Goal: Task Accomplishment & Management: Manage account settings

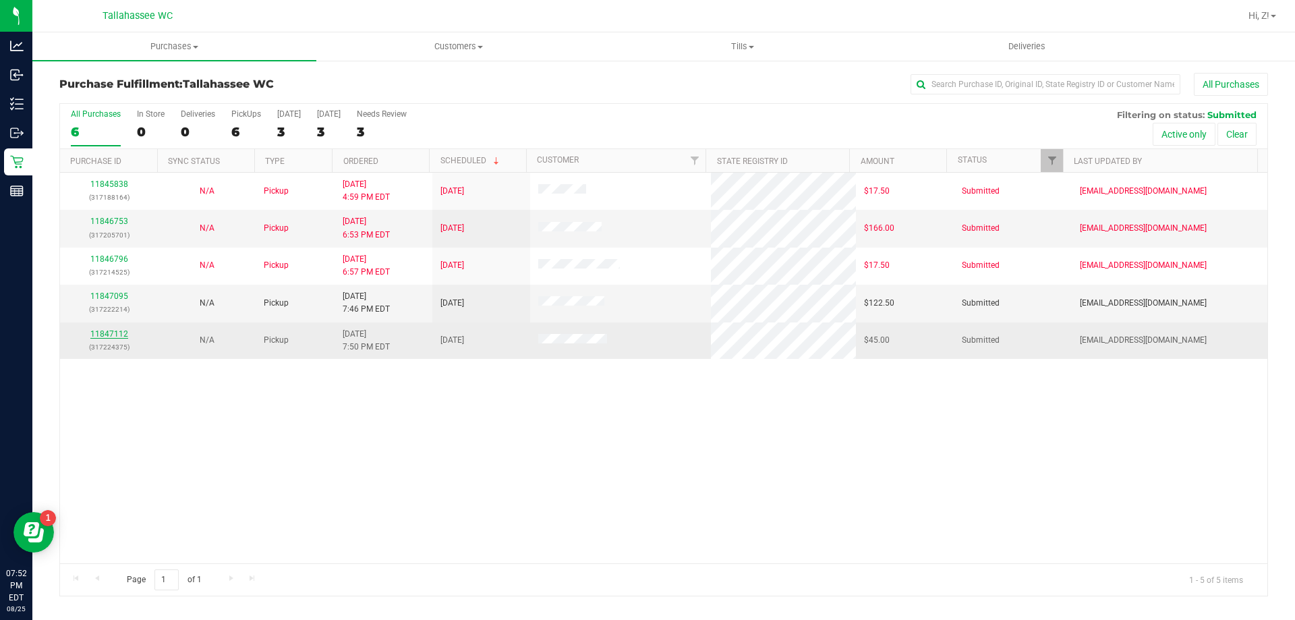
click at [123, 337] on link "11847112" at bounding box center [109, 333] width 38 height 9
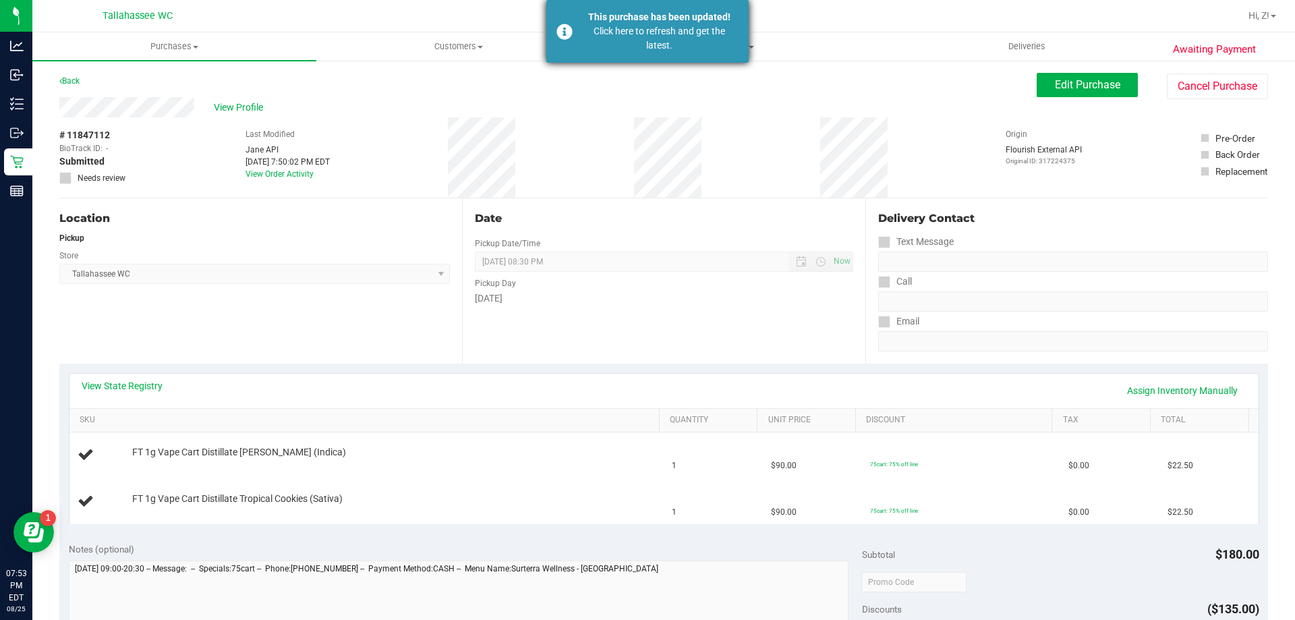
click at [683, 22] on div "This purchase has been updated!" at bounding box center [659, 17] width 158 height 14
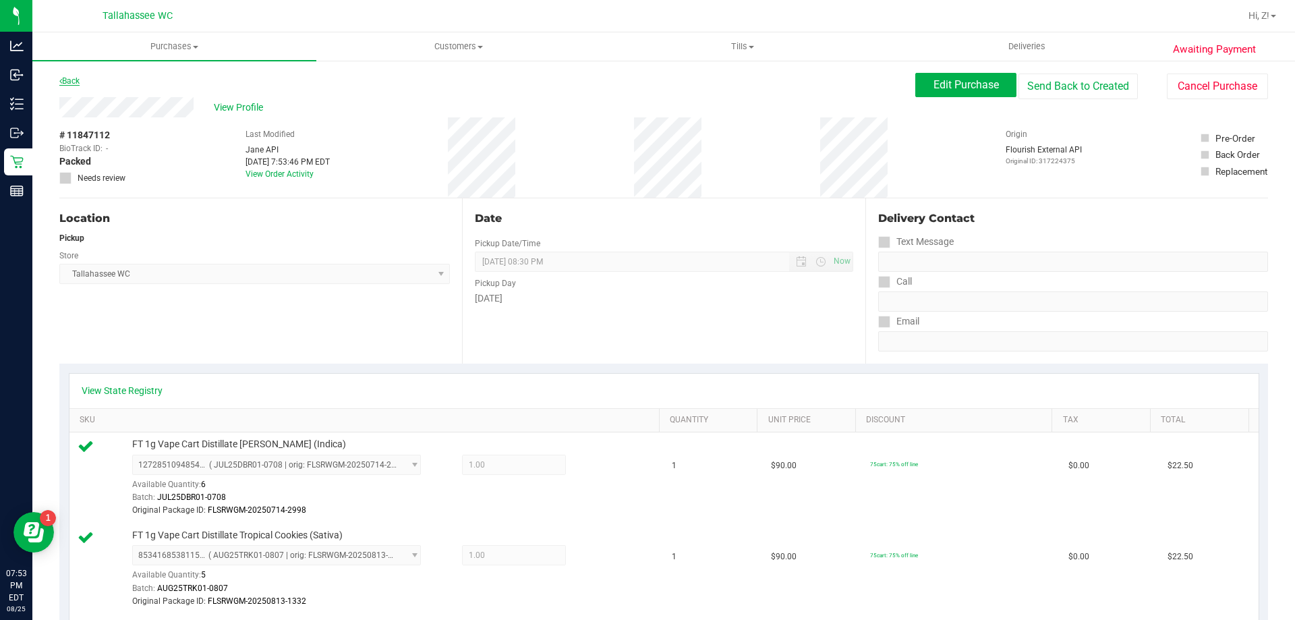
click at [70, 78] on link "Back" at bounding box center [69, 80] width 20 height 9
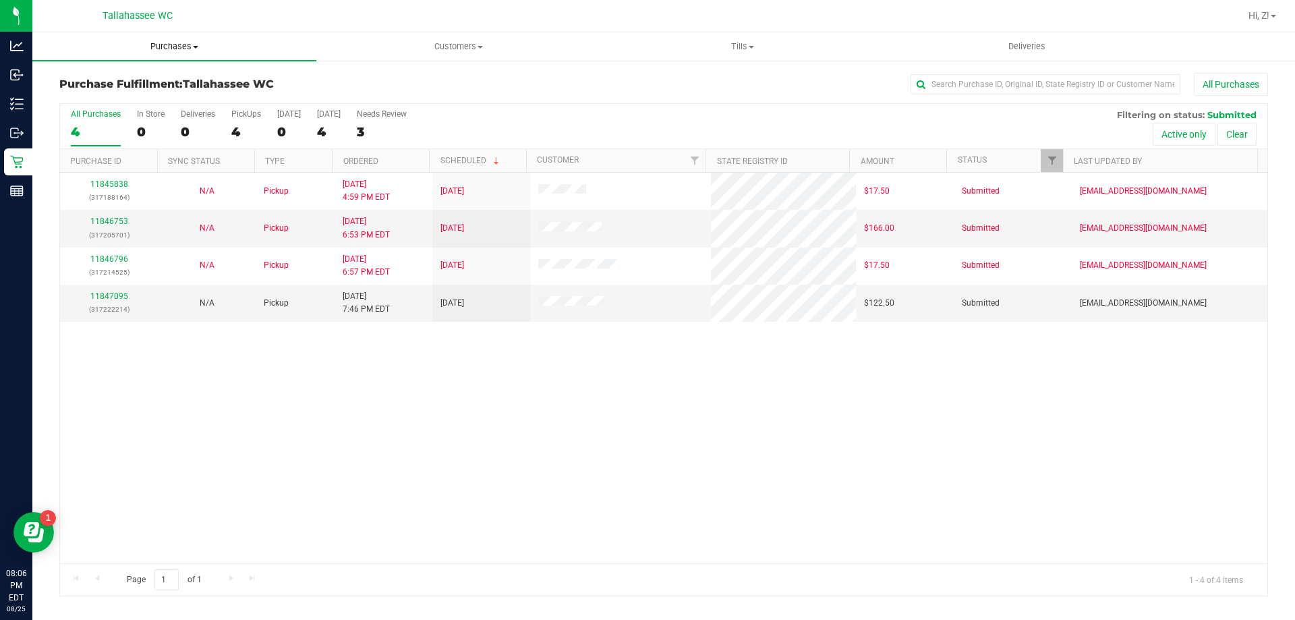
click at [168, 42] on span "Purchases" at bounding box center [174, 46] width 284 height 12
click at [99, 109] on span "All purchases" at bounding box center [80, 113] width 96 height 11
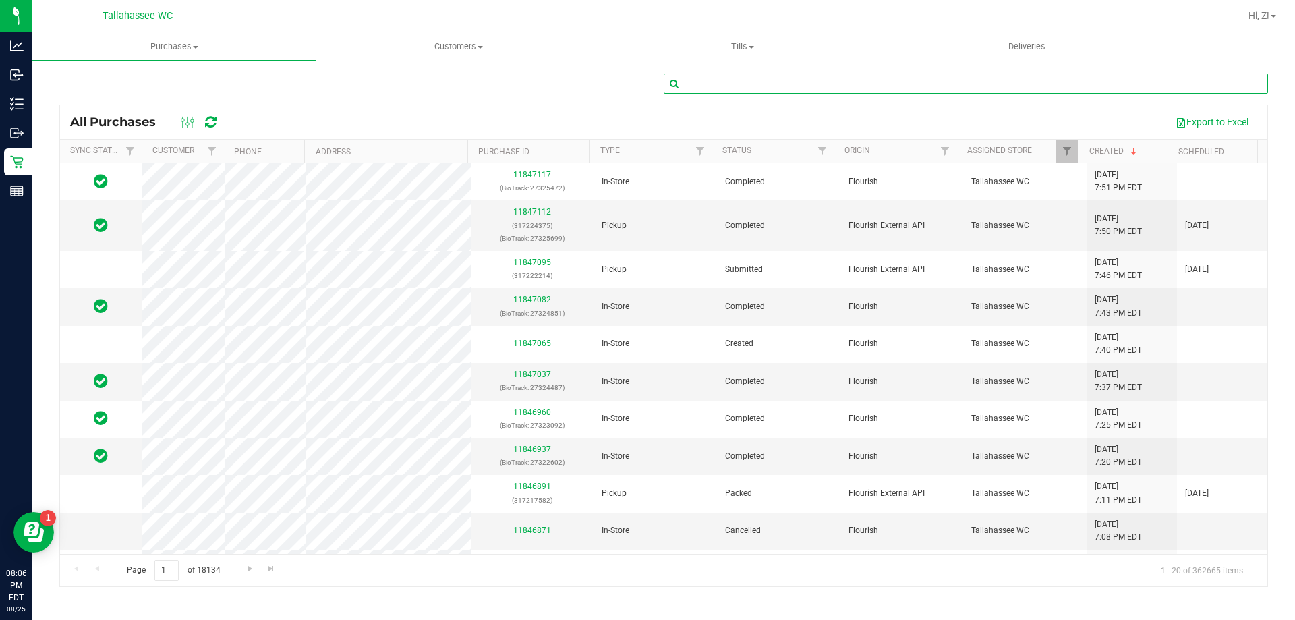
click at [812, 82] on input "text" at bounding box center [966, 84] width 604 height 20
type input "7"
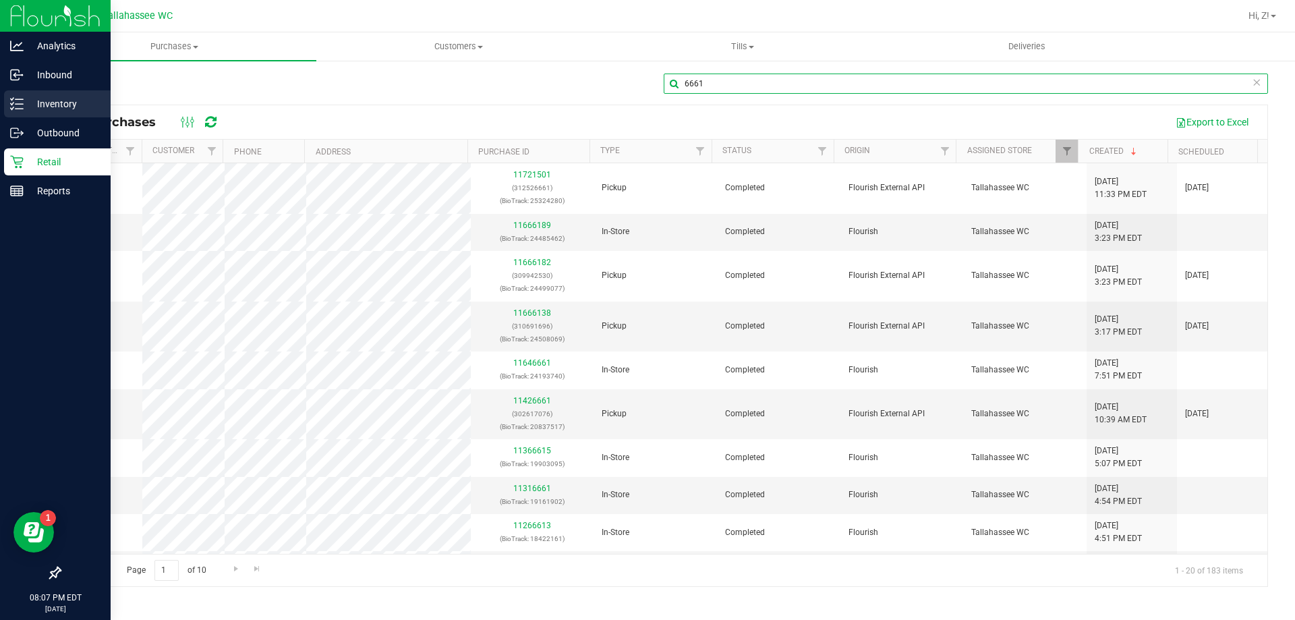
type input "6661"
click at [13, 103] on icon at bounding box center [16, 103] width 13 height 13
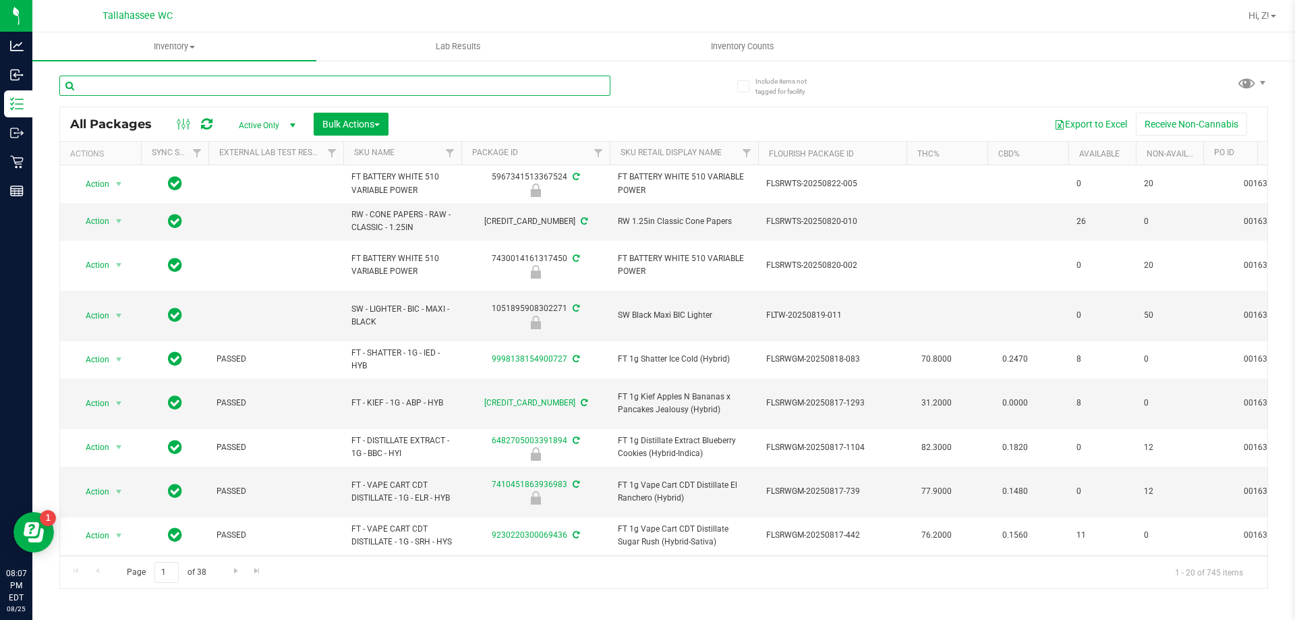
click at [128, 83] on input "text" at bounding box center [334, 86] width 551 height 20
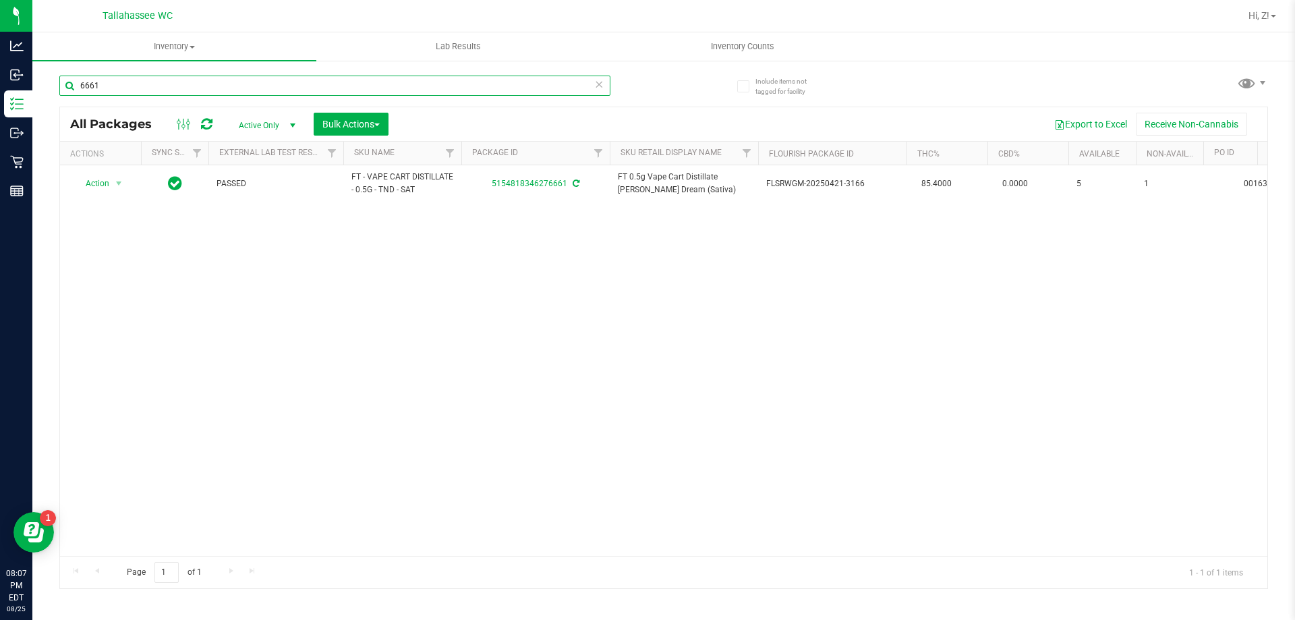
type input "6661"
click at [598, 84] on icon at bounding box center [598, 84] width 9 height 16
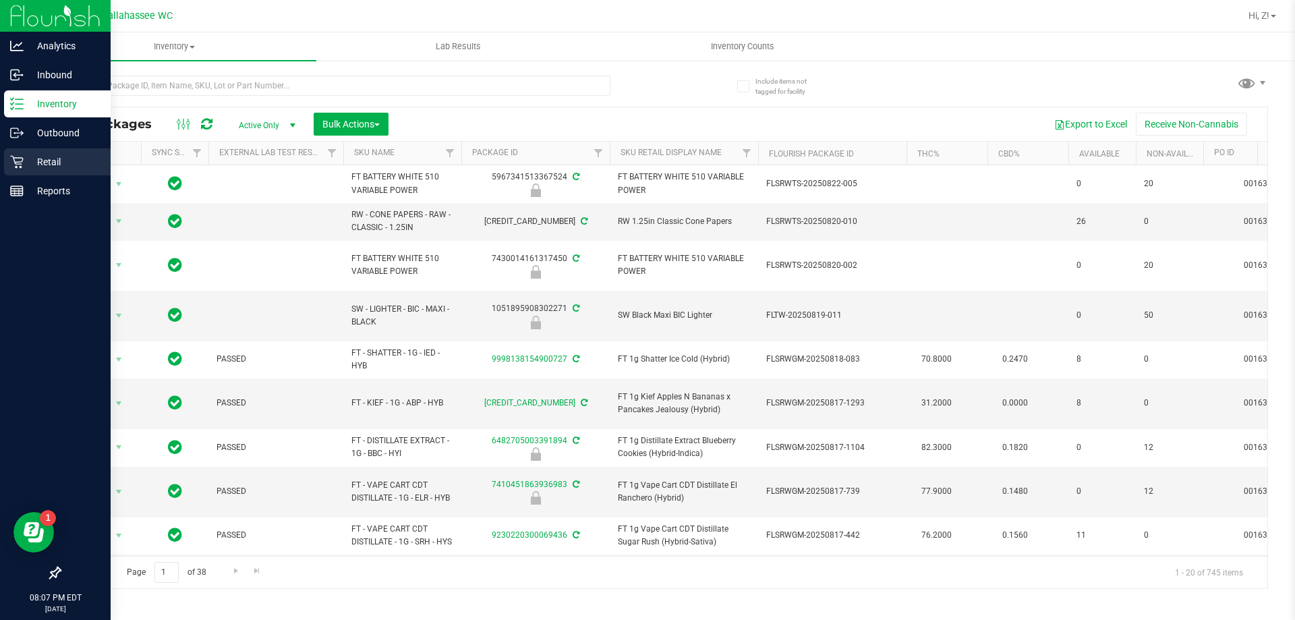
click at [61, 155] on p "Retail" at bounding box center [64, 162] width 81 height 16
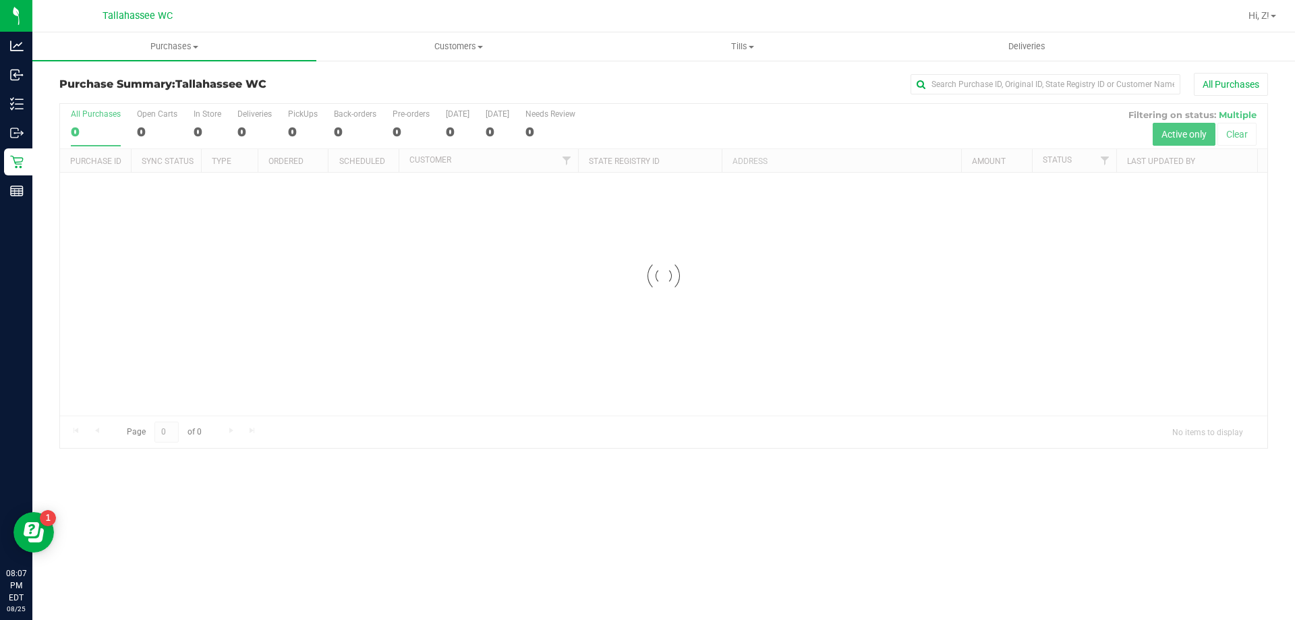
click at [161, 86] on h3 "Purchase Summary: [GEOGRAPHIC_DATA] WC" at bounding box center [260, 84] width 403 height 12
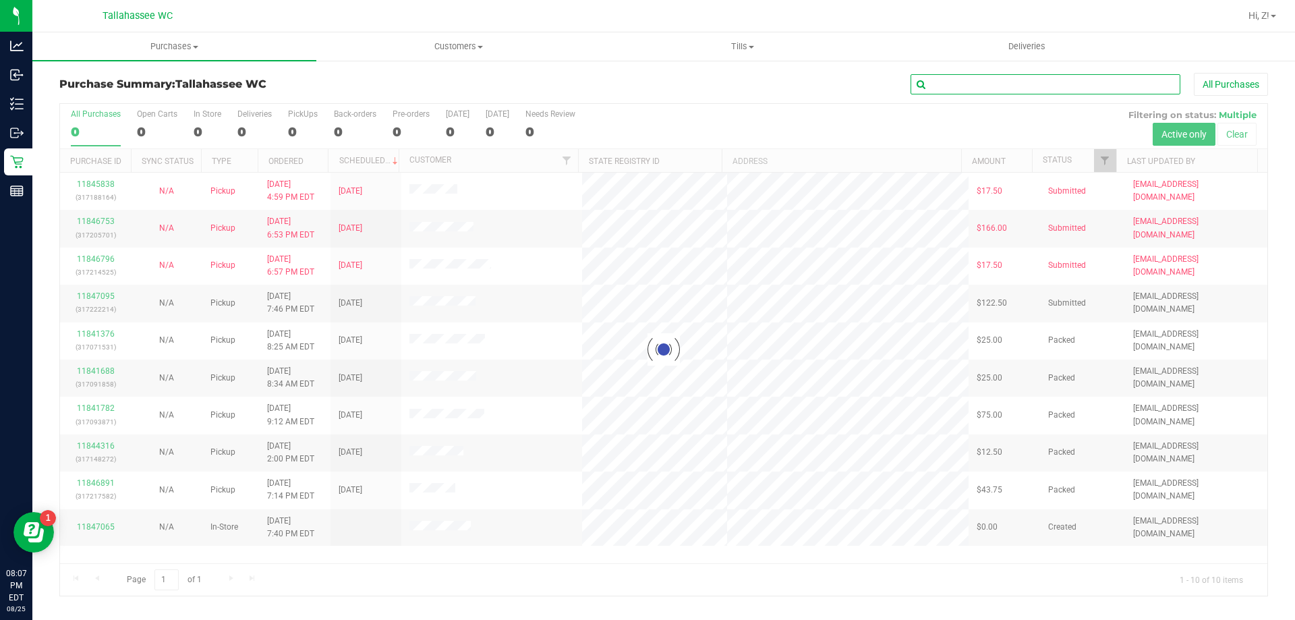
click at [927, 88] on input "text" at bounding box center [1045, 84] width 270 height 20
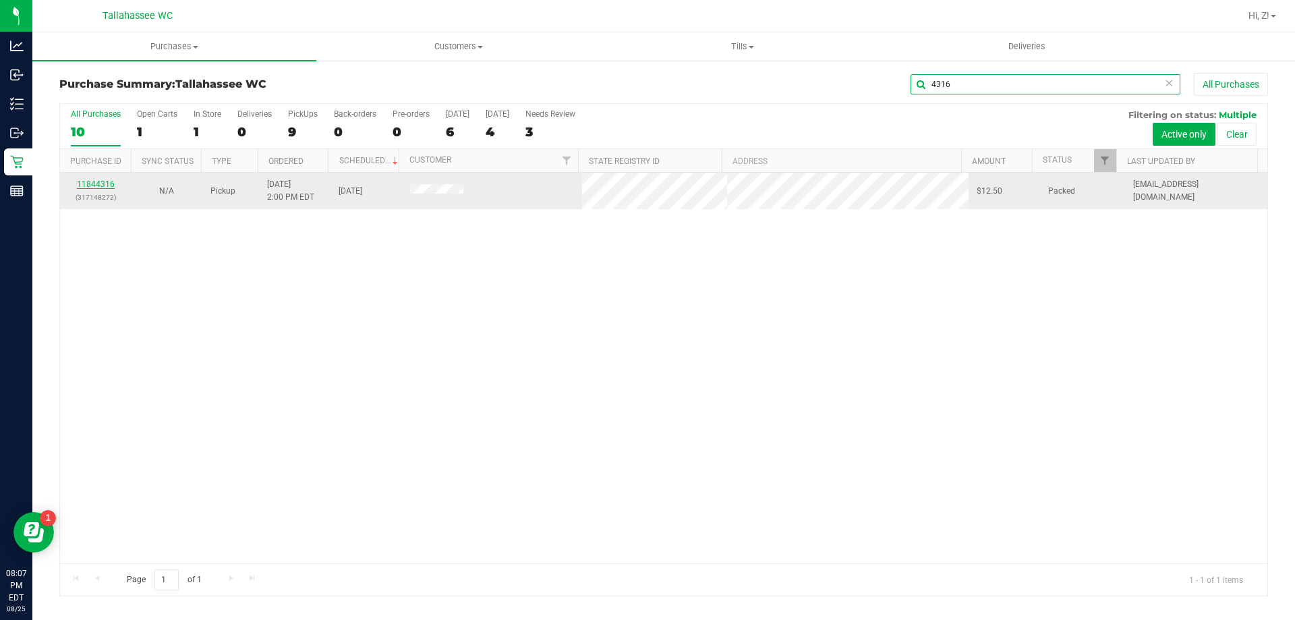
type input "4316"
click at [109, 181] on link "11844316" at bounding box center [96, 183] width 38 height 9
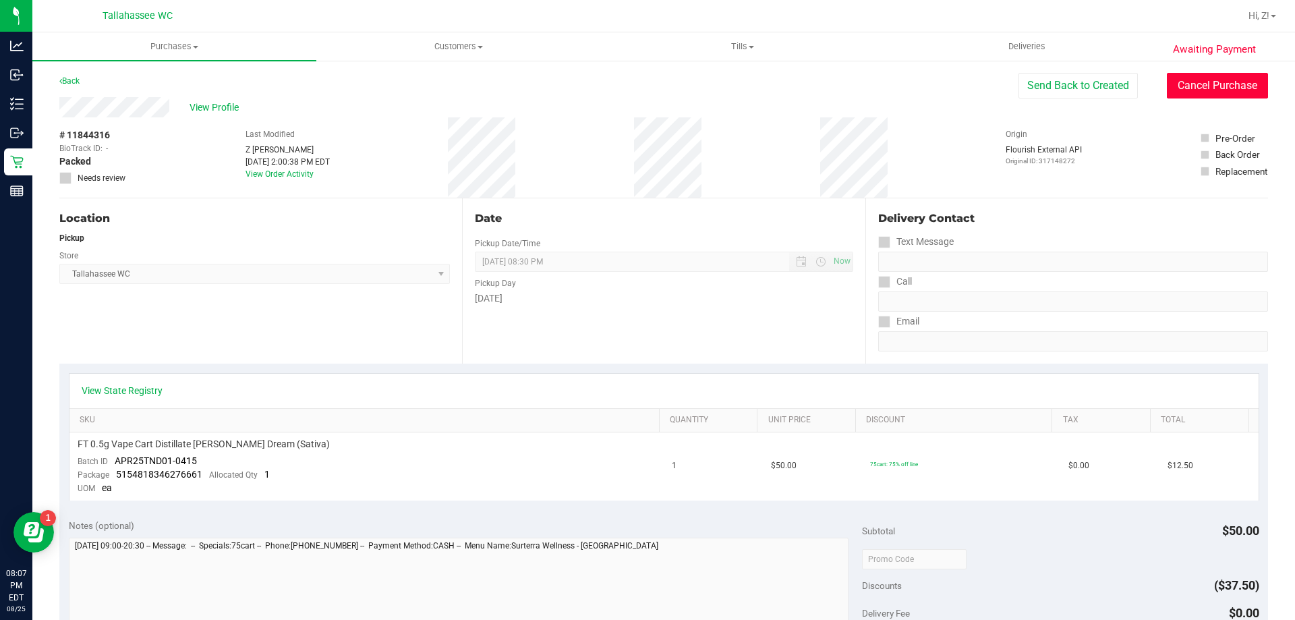
click at [1244, 82] on button "Cancel Purchase" at bounding box center [1217, 86] width 101 height 26
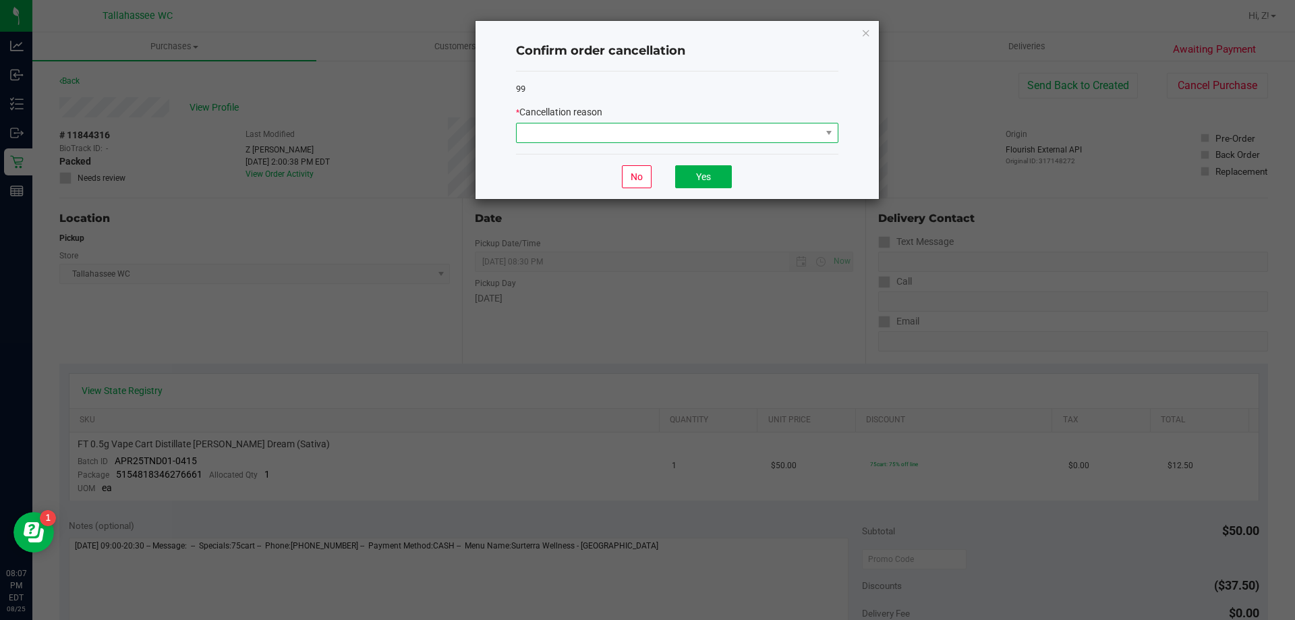
click at [798, 135] on span at bounding box center [669, 132] width 304 height 19
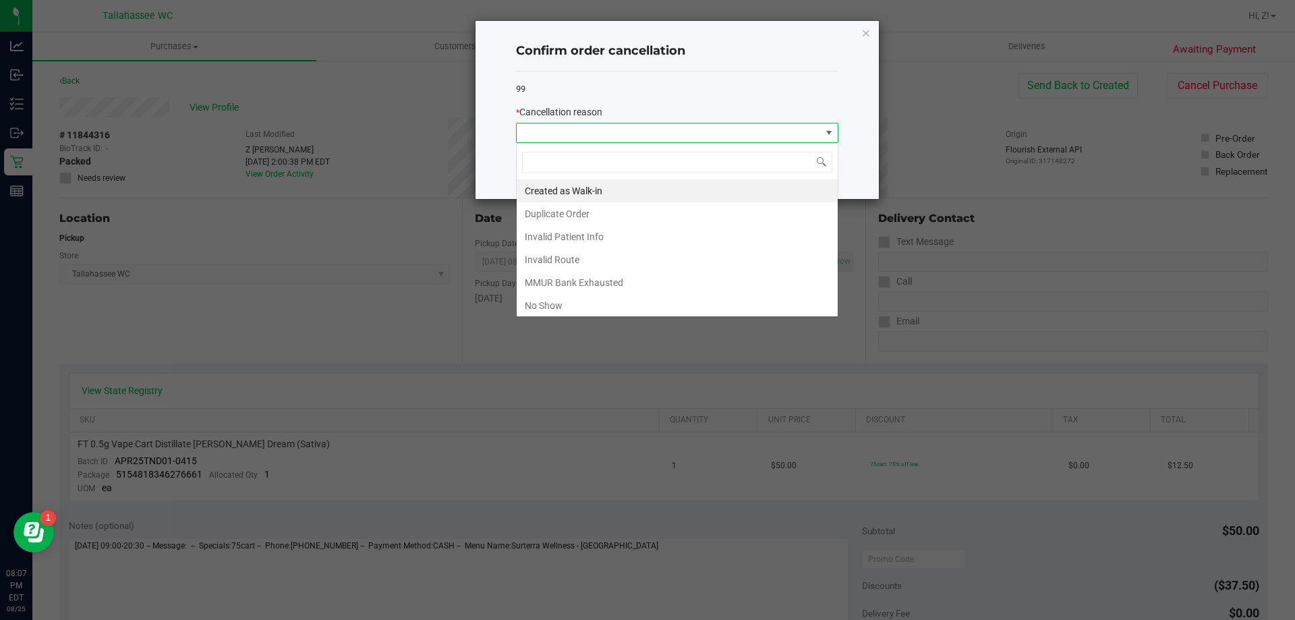
scroll to position [20, 322]
click at [691, 307] on li "No Show" at bounding box center [677, 305] width 321 height 23
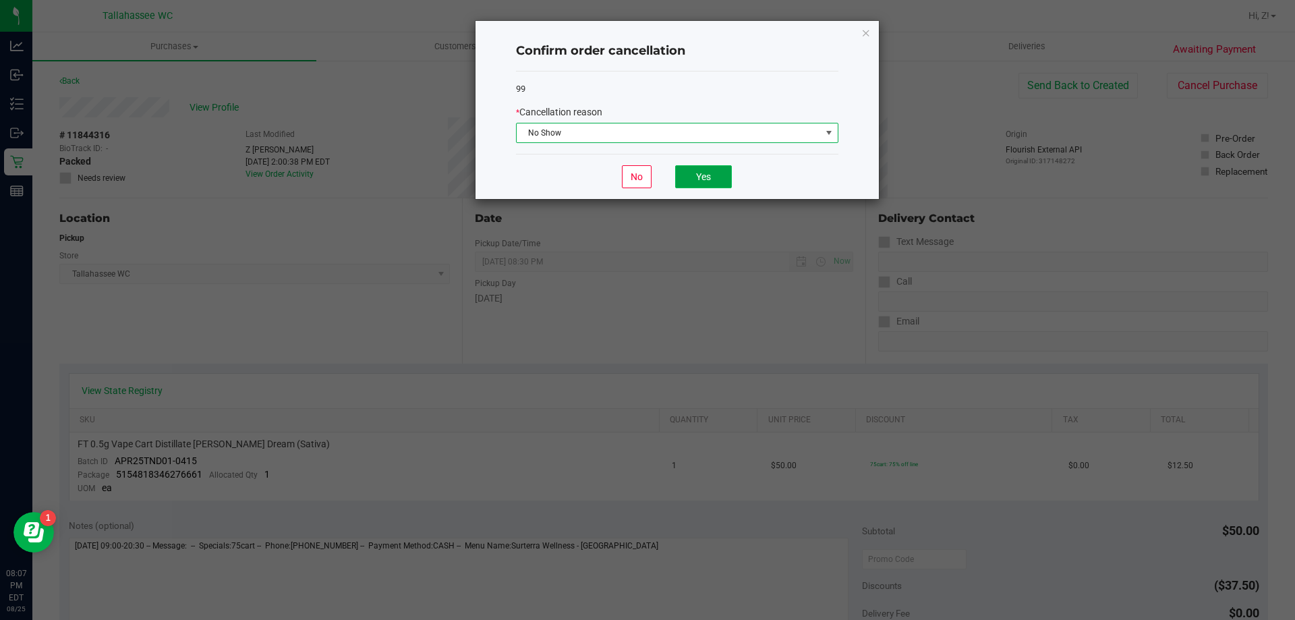
click at [712, 179] on button "Yes" at bounding box center [703, 176] width 57 height 23
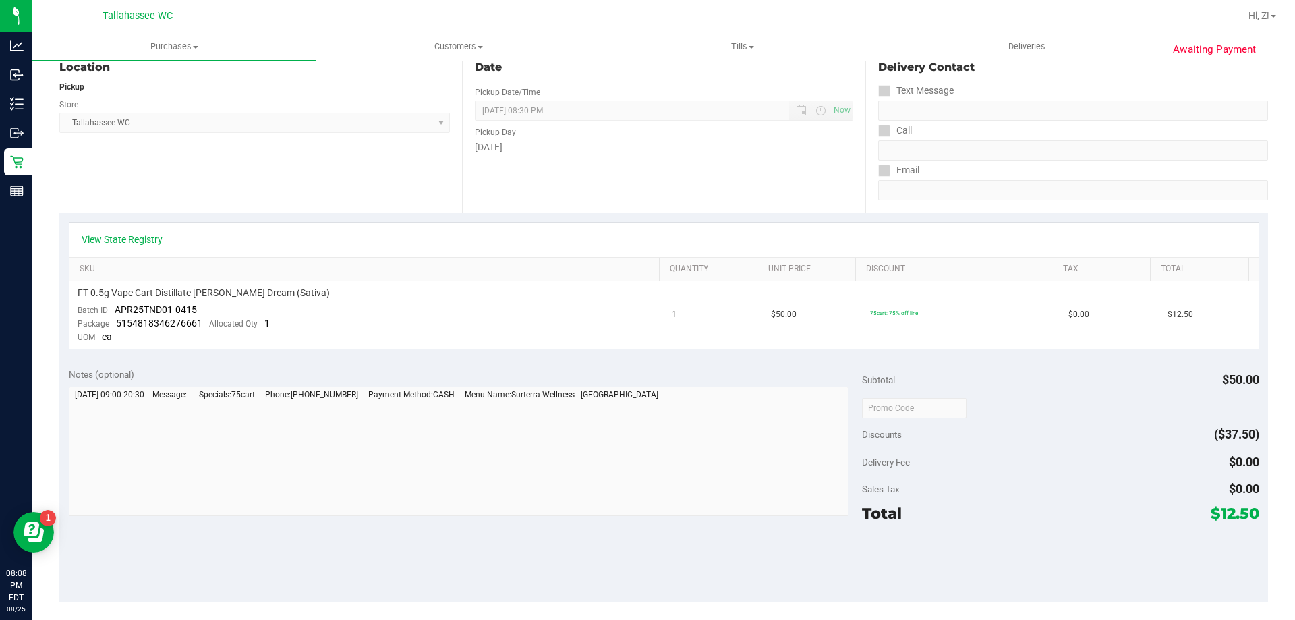
scroll to position [0, 0]
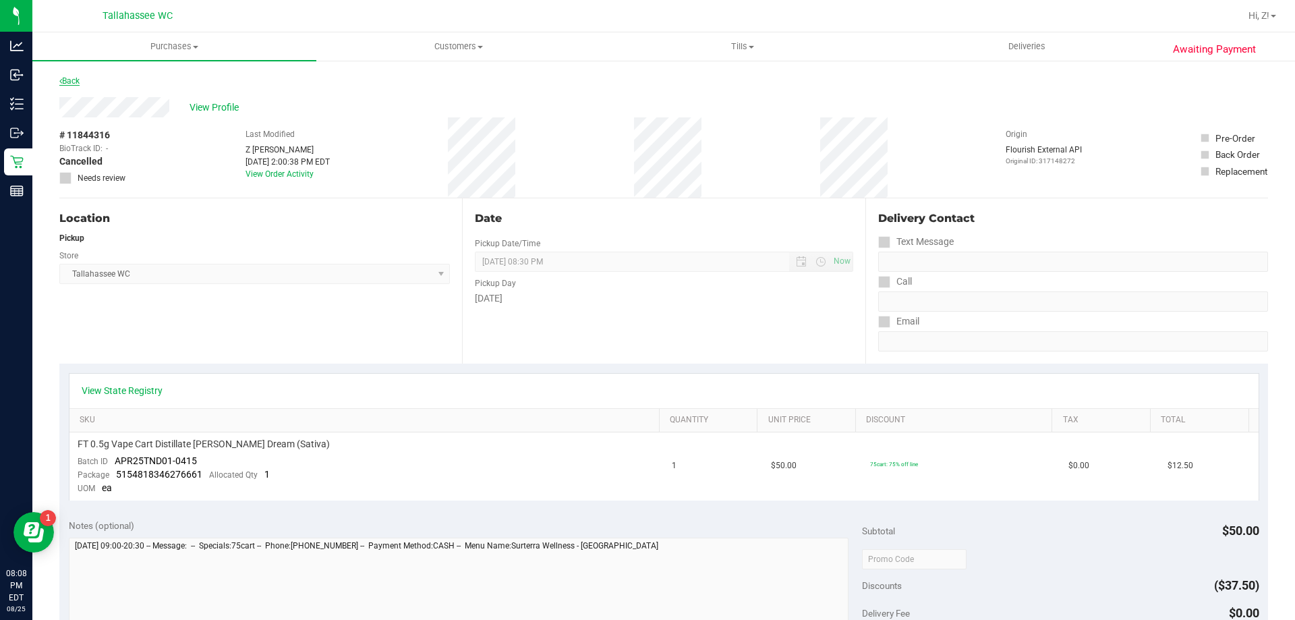
click at [68, 78] on link "Back" at bounding box center [69, 80] width 20 height 9
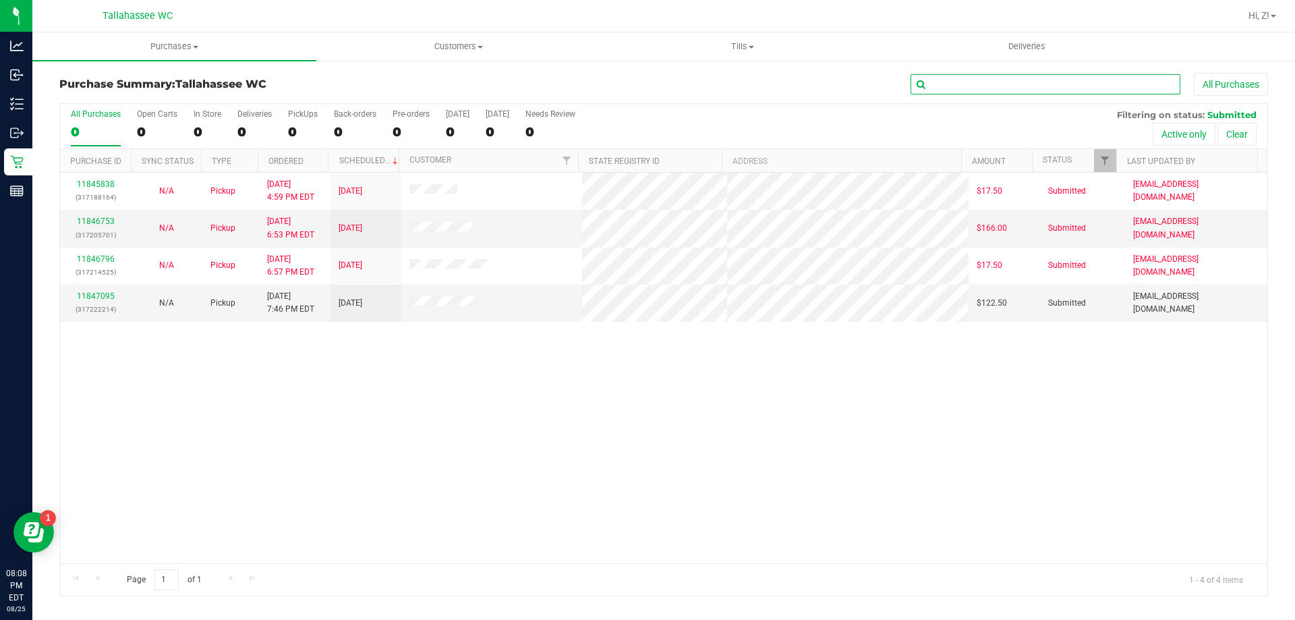
click at [1073, 84] on input "text" at bounding box center [1045, 84] width 270 height 20
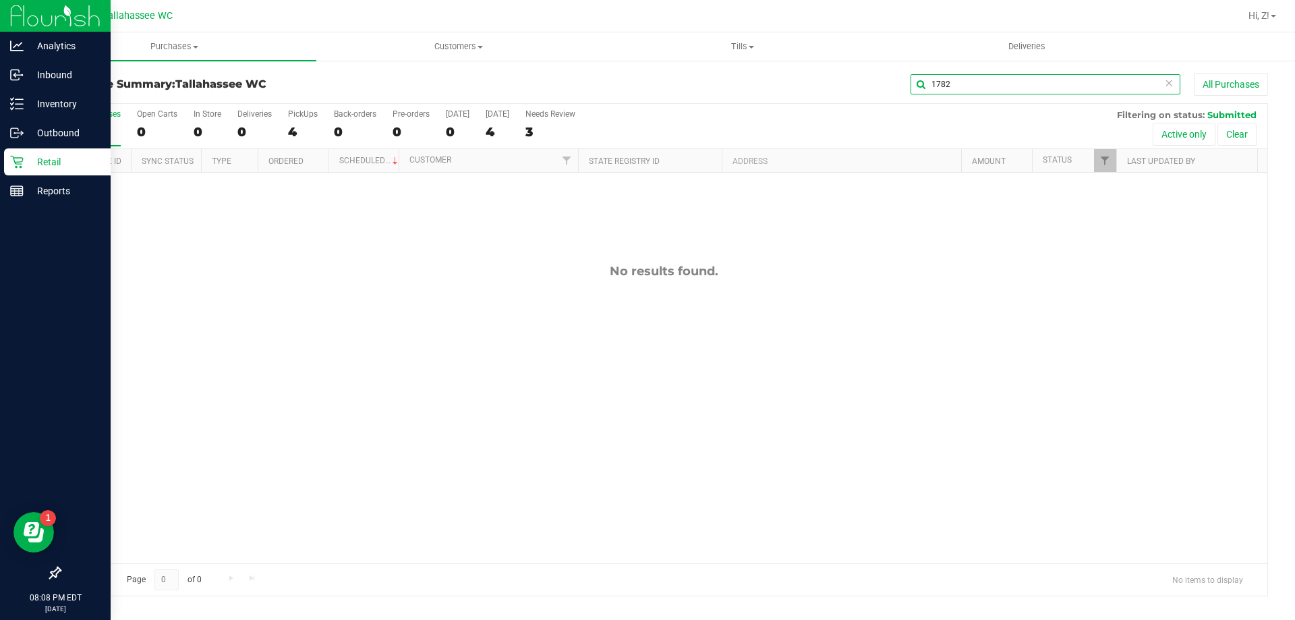
type input "1782"
click at [16, 162] on icon at bounding box center [16, 162] width 13 height 13
click at [16, 161] on icon at bounding box center [16, 161] width 13 height 13
click at [28, 161] on p "Retail" at bounding box center [64, 162] width 81 height 16
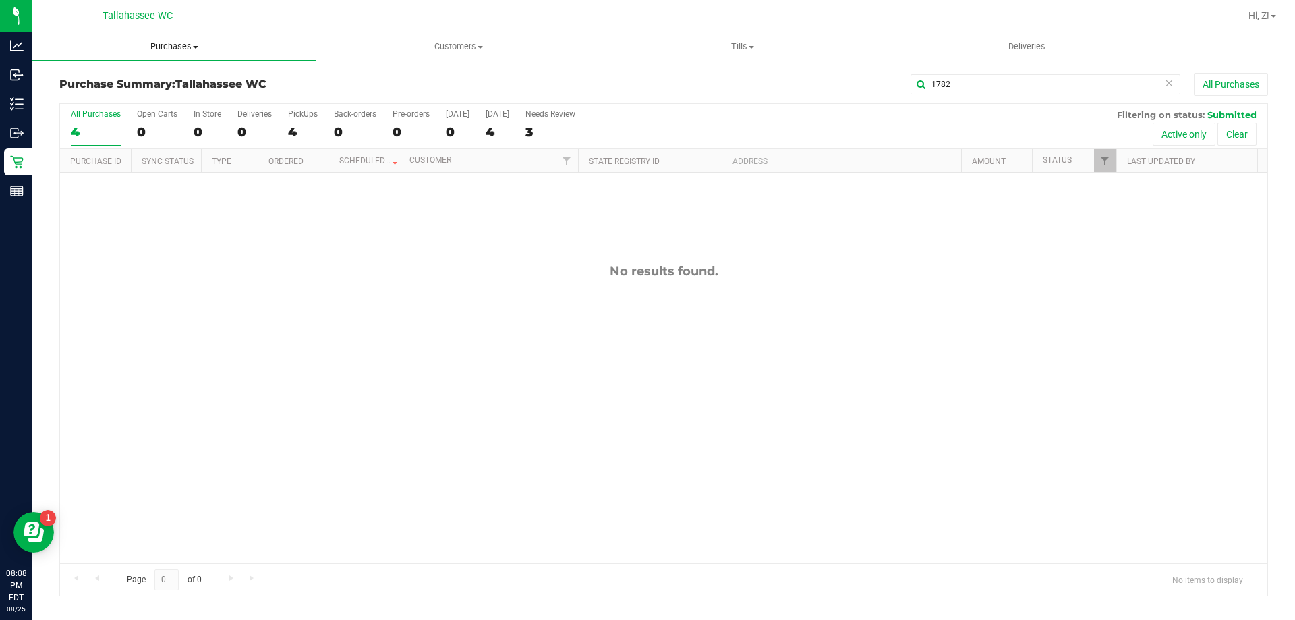
click at [184, 50] on span "Purchases" at bounding box center [174, 46] width 284 height 12
click at [99, 106] on li "All purchases" at bounding box center [174, 114] width 284 height 16
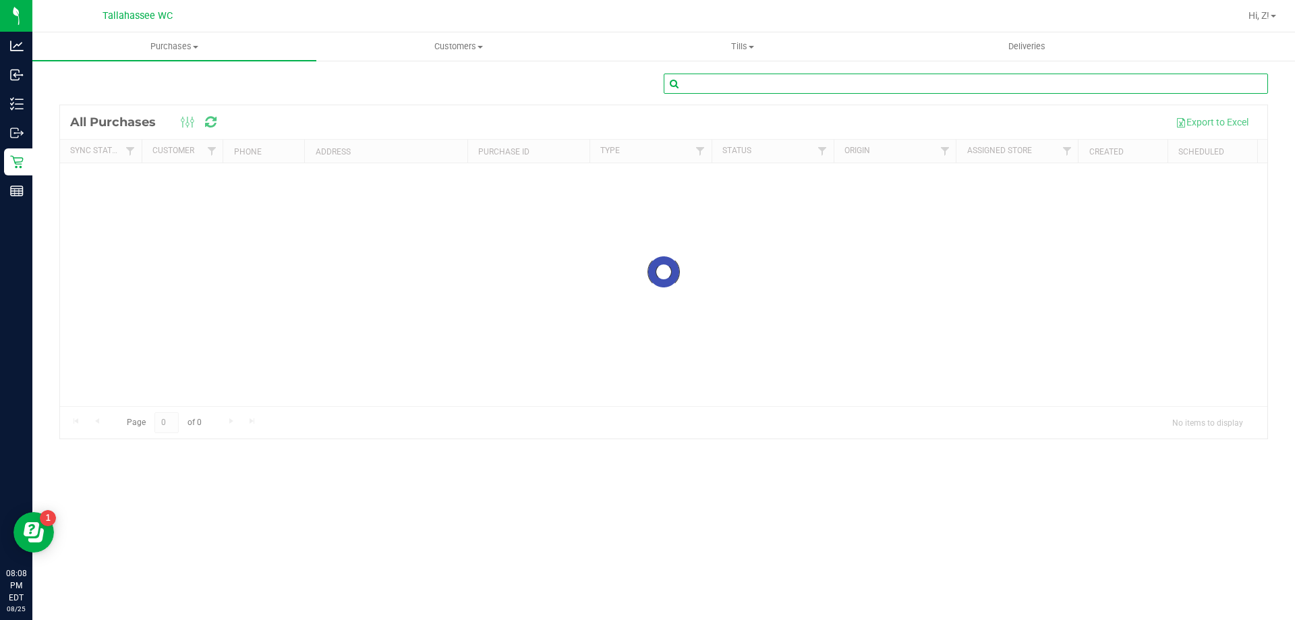
click at [1015, 84] on input "text" at bounding box center [966, 84] width 604 height 20
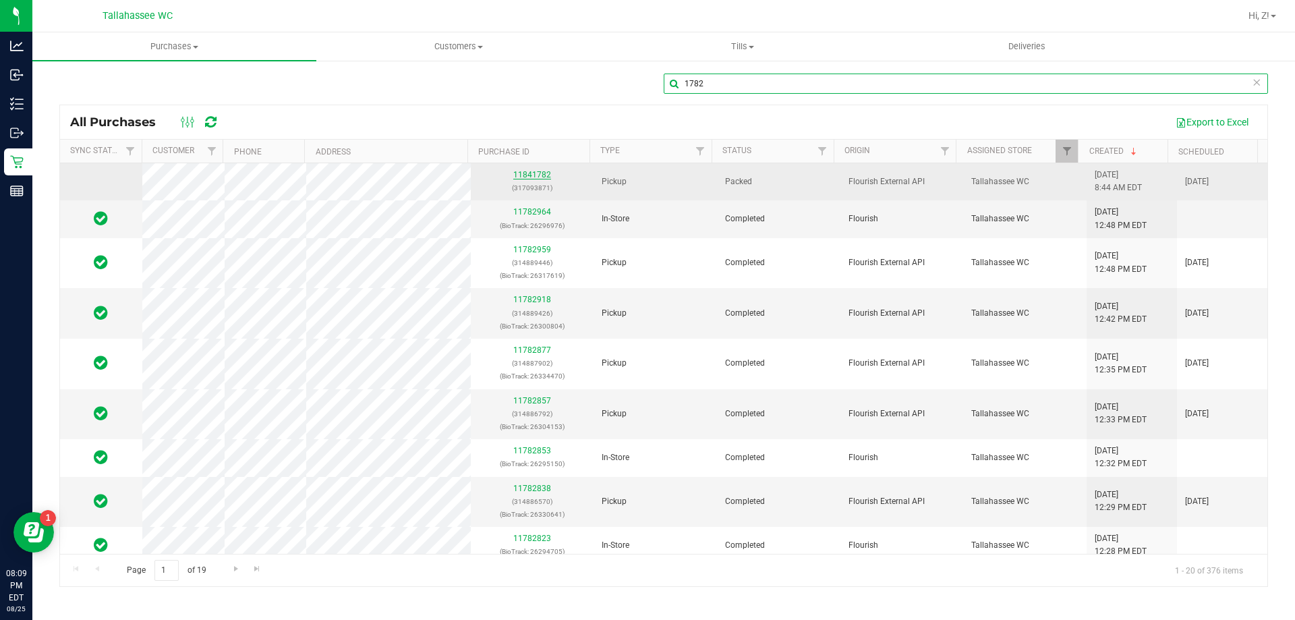
type input "1782"
click at [513, 171] on link "11841782" at bounding box center [532, 174] width 38 height 9
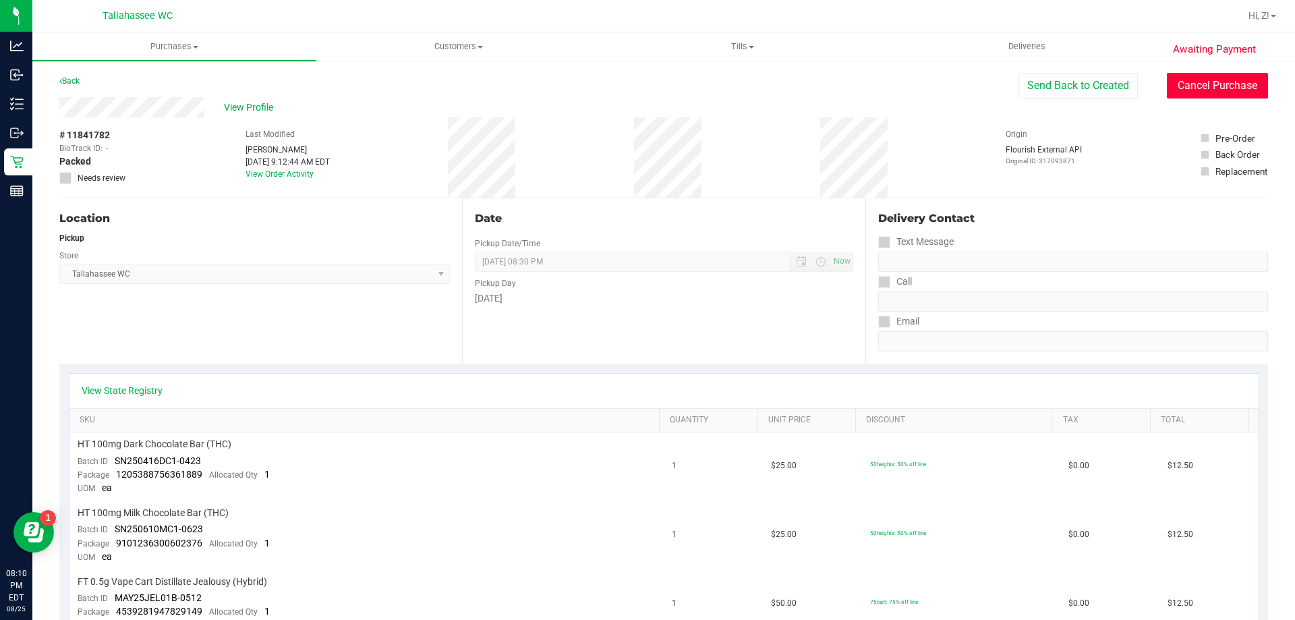
click at [1235, 86] on button "Cancel Purchase" at bounding box center [1217, 86] width 101 height 26
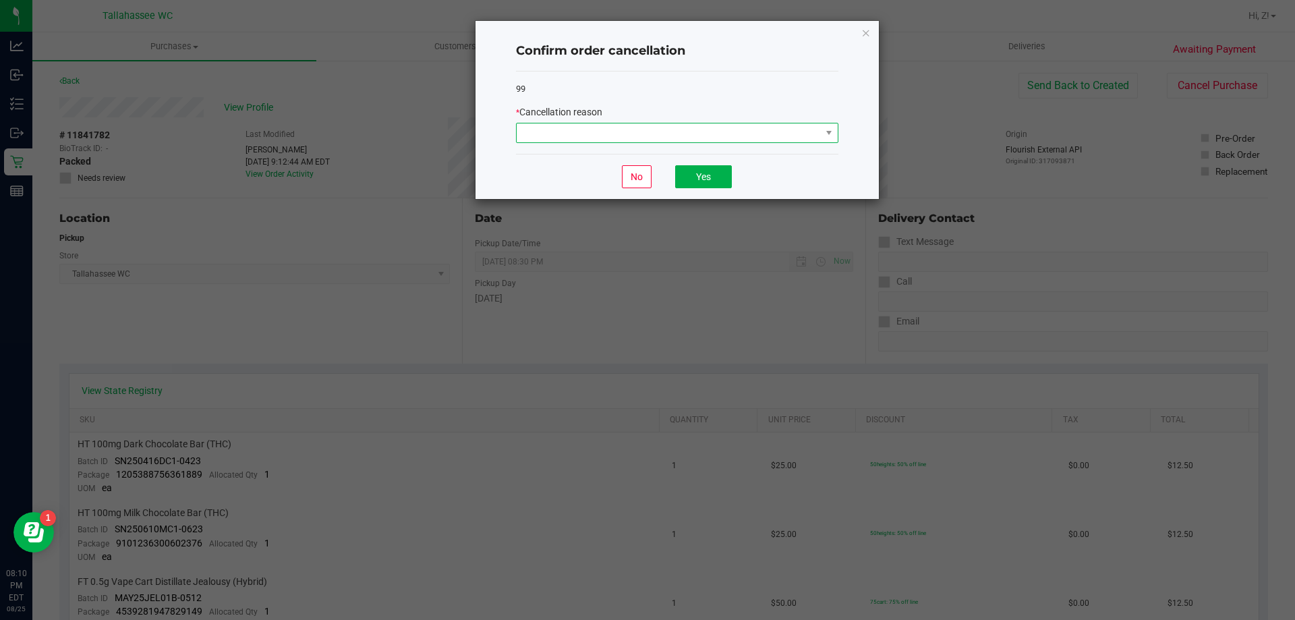
click at [718, 133] on span at bounding box center [669, 132] width 304 height 19
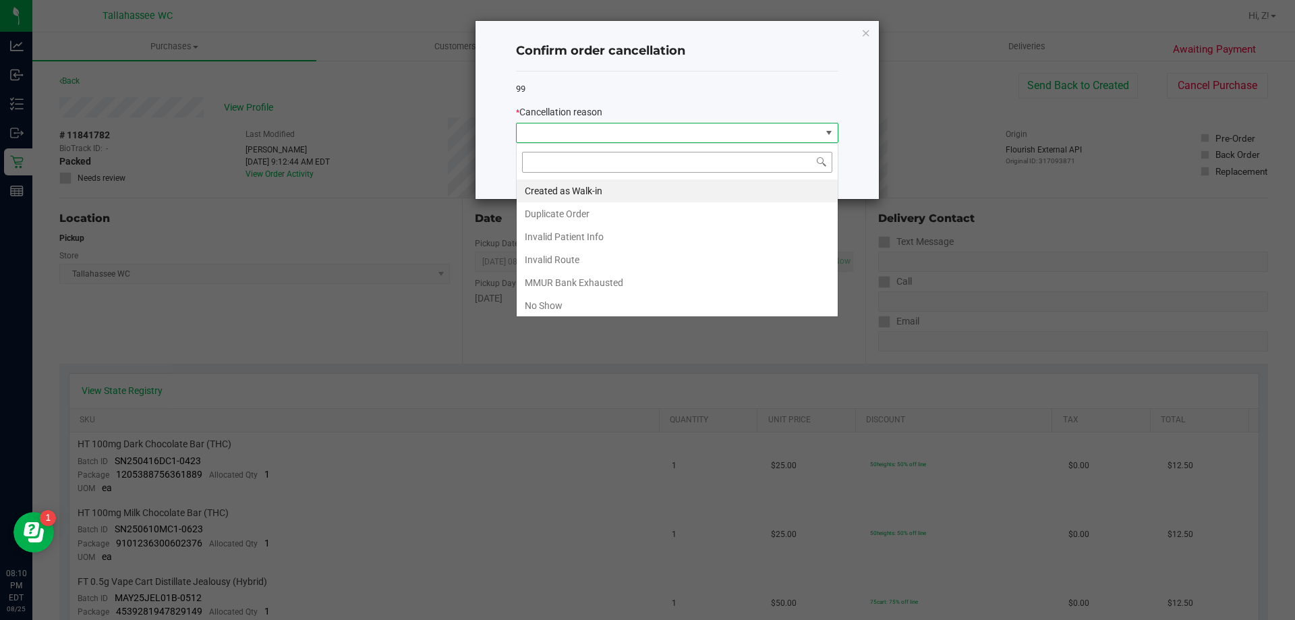
scroll to position [20, 322]
click at [616, 301] on li "No Show" at bounding box center [677, 305] width 321 height 23
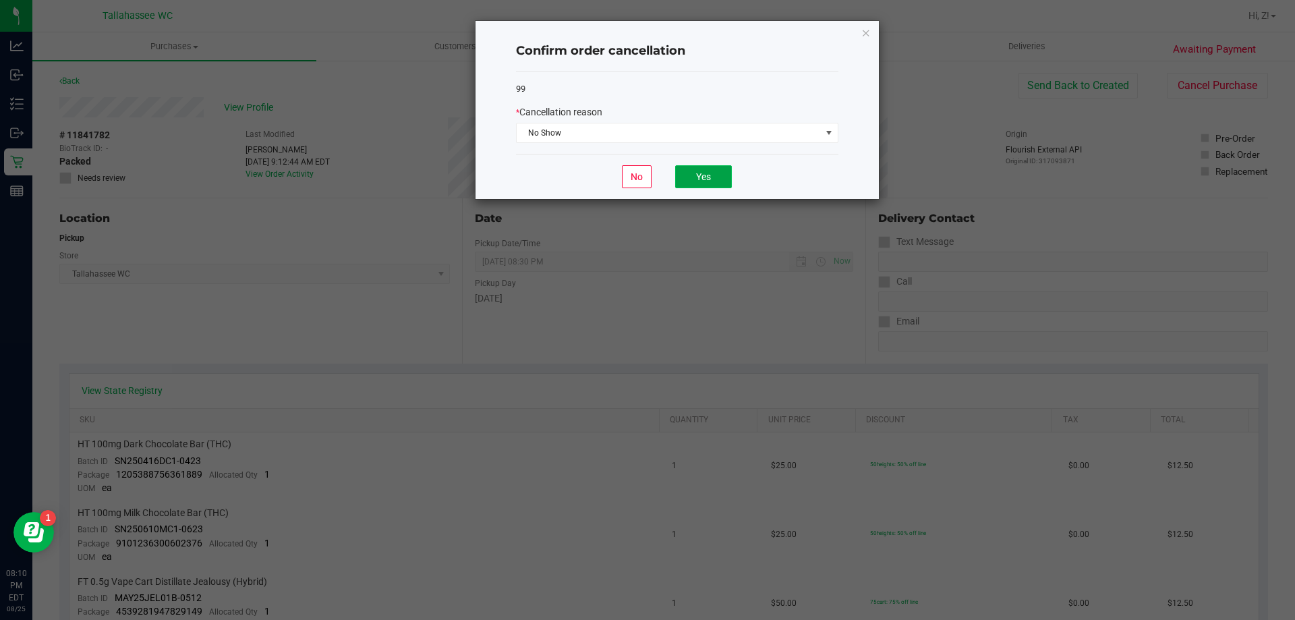
click at [720, 169] on button "Yes" at bounding box center [703, 176] width 57 height 23
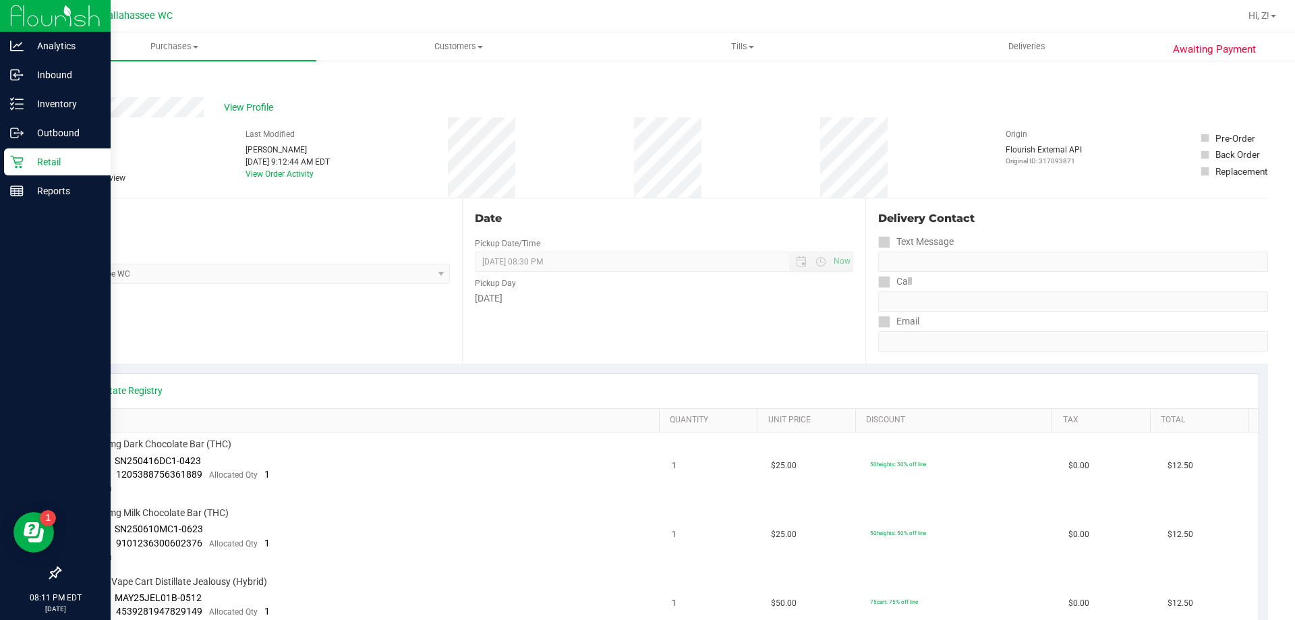
click at [28, 161] on p "Retail" at bounding box center [64, 162] width 81 height 16
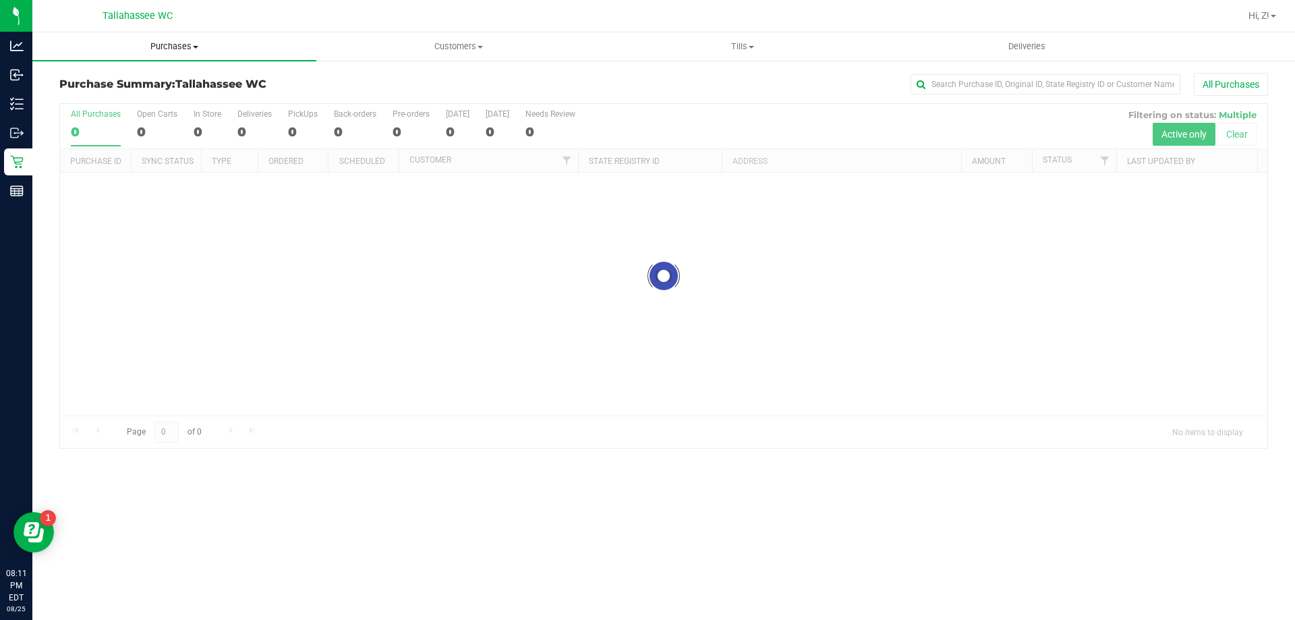
click at [140, 40] on span "Purchases" at bounding box center [174, 46] width 284 height 12
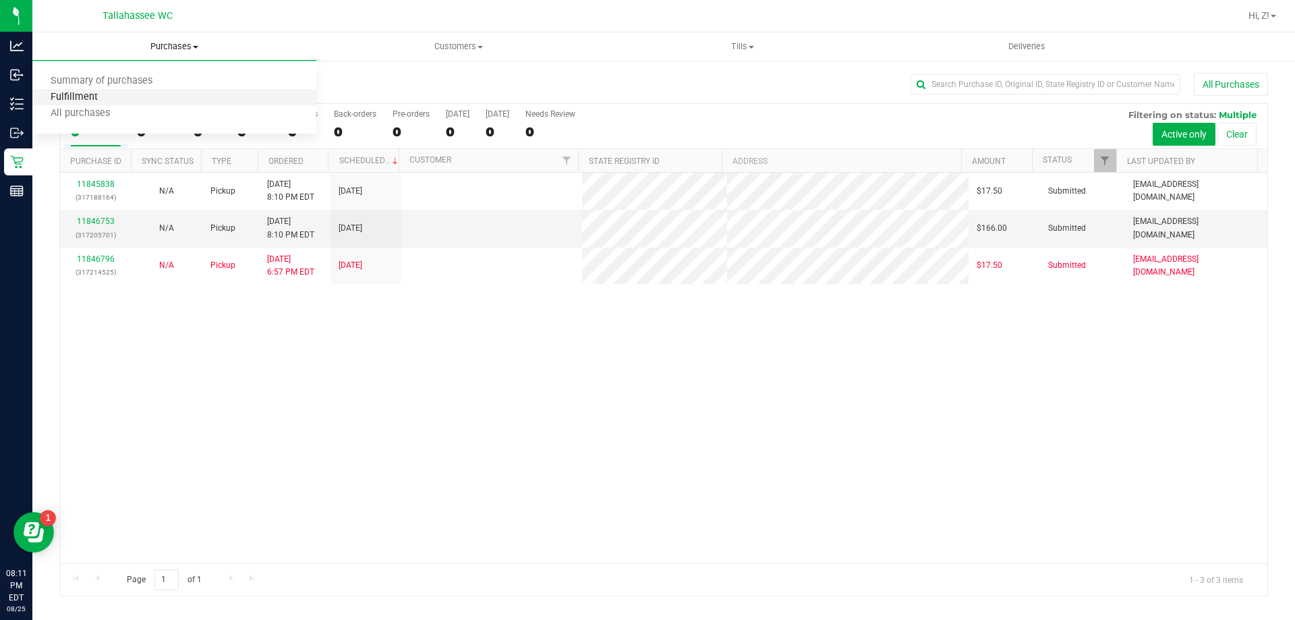
click at [113, 97] on span "Fulfillment" at bounding box center [74, 97] width 84 height 11
